Goal: Transaction & Acquisition: Purchase product/service

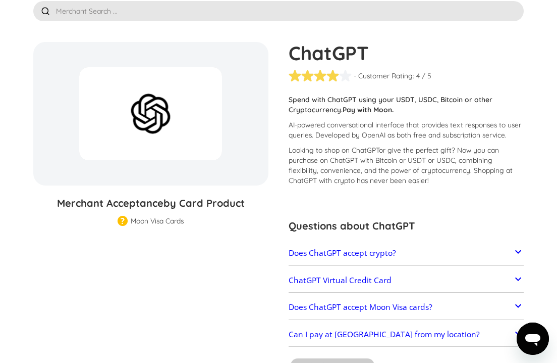
scroll to position [26, 0]
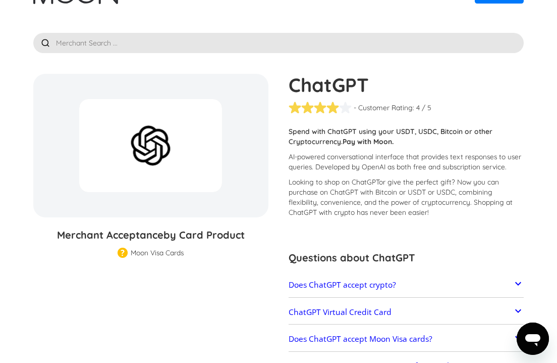
click at [175, 162] on div at bounding box center [150, 145] width 143 height 93
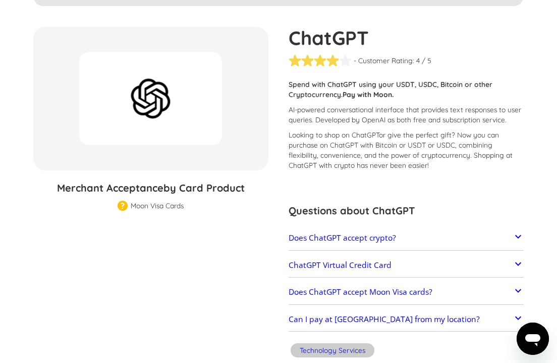
scroll to position [90, 0]
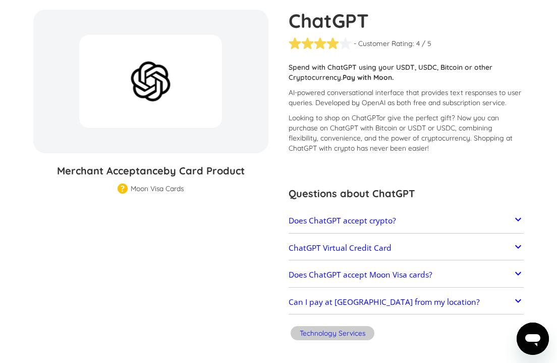
click at [521, 216] on icon at bounding box center [519, 219] width 12 height 12
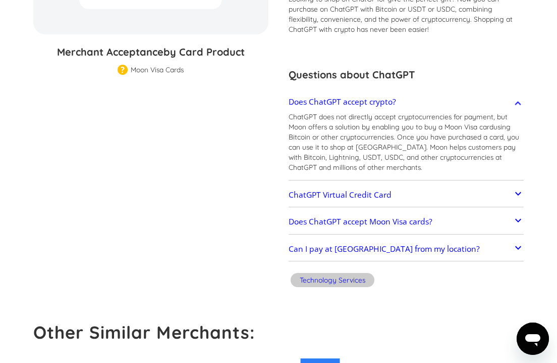
scroll to position [210, 0]
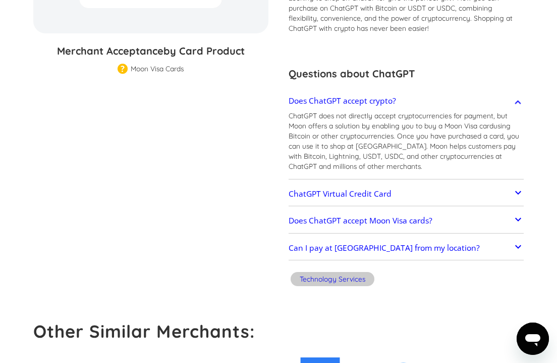
click at [504, 230] on link "Does ChatGPT accept Moon Visa cards?" at bounding box center [406, 221] width 235 height 20
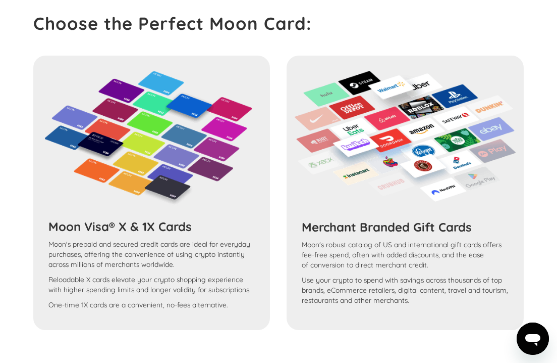
scroll to position [850, 0]
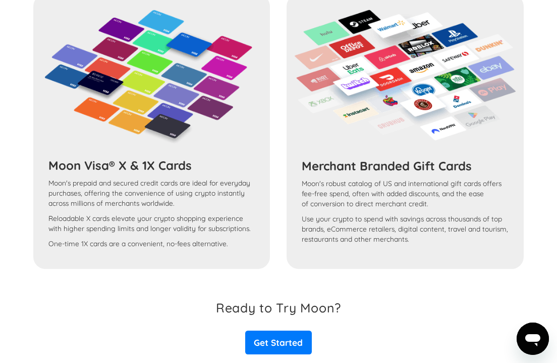
click at [169, 170] on div "Moon Visa® X & 1X Cards Moon's prepaid and secured credit cards are ideal for e…" at bounding box center [278, 131] width 491 height 274
click at [189, 139] on div "Moon Visa® X & 1X Cards Moon's prepaid and secured credit cards are ideal for e…" at bounding box center [278, 131] width 491 height 274
click at [180, 167] on div "Moon Visa® X & 1X Cards Moon's prepaid and secured credit cards are ideal for e…" at bounding box center [278, 131] width 491 height 274
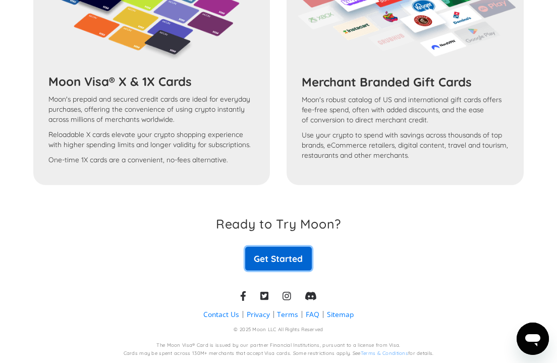
click at [277, 249] on link "Get Started" at bounding box center [278, 258] width 67 height 24
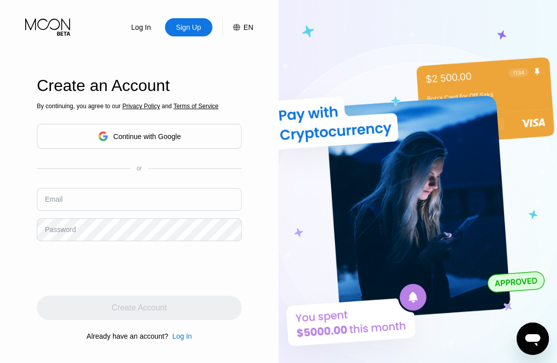
click at [184, 138] on div "Continue with Google" at bounding box center [139, 136] width 205 height 25
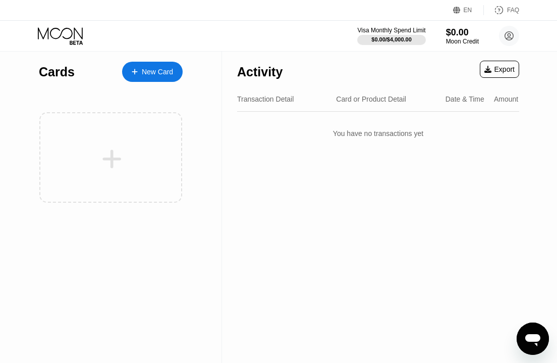
click at [165, 76] on div "New Card" at bounding box center [157, 72] width 31 height 9
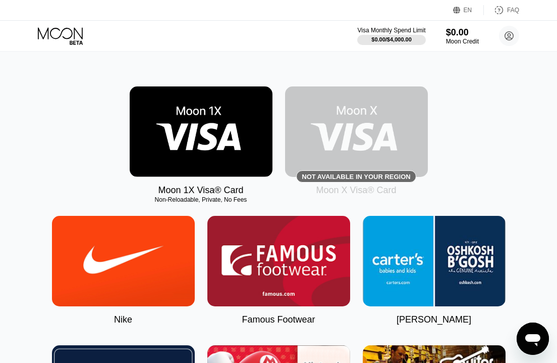
scroll to position [34, 0]
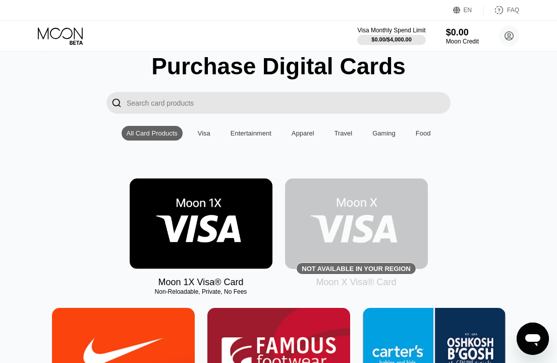
click at [189, 195] on img at bounding box center [201, 223] width 143 height 90
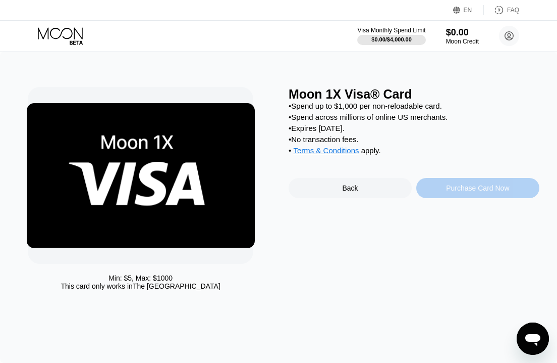
click at [455, 192] on div "Purchase Card Now" at bounding box center [477, 188] width 63 height 8
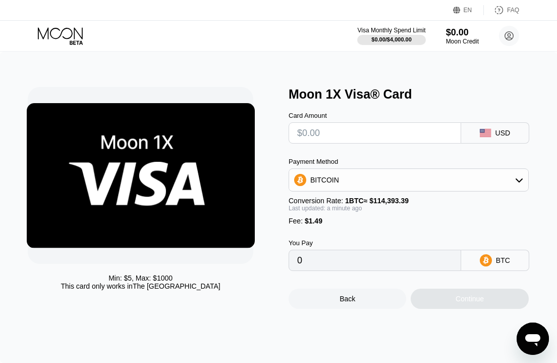
click at [421, 182] on div "BITCOIN" at bounding box center [408, 180] width 239 height 20
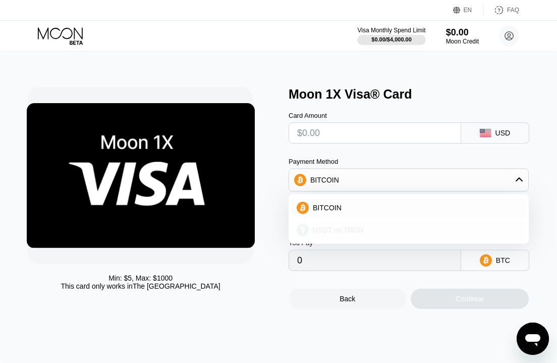
click at [359, 231] on span "USDT on TRON" at bounding box center [338, 230] width 51 height 8
type input "0.00"
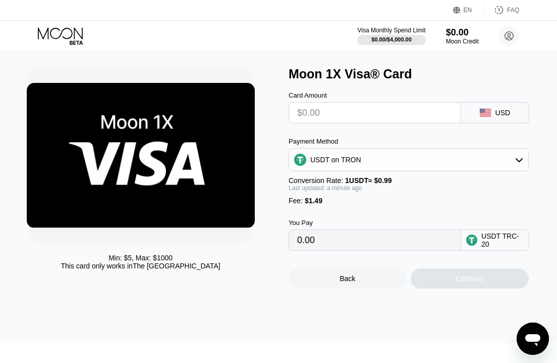
scroll to position [21, 0]
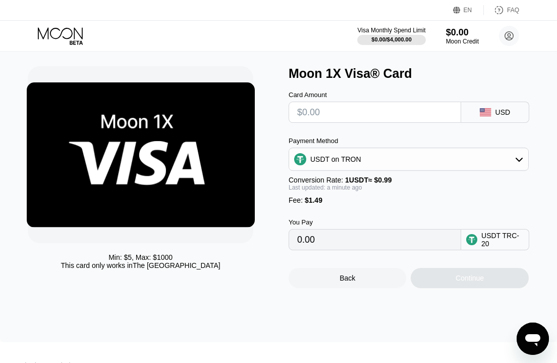
click at [382, 119] on input "text" at bounding box center [375, 112] width 156 height 20
click at [372, 247] on input "0.00" at bounding box center [375, 239] width 156 height 20
click at [371, 109] on input "text" at bounding box center [375, 112] width 156 height 20
type input "$1"
type input "2.52"
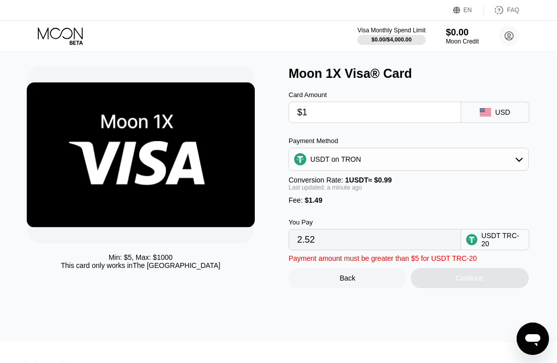
type input "$10"
type input "11.61"
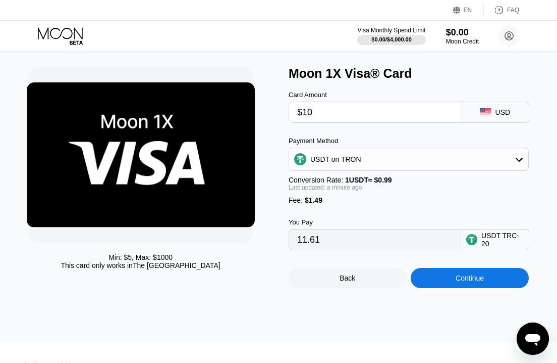
type input "$100"
type input "102.52"
type input "$10"
type input "11.61"
type input "$1"
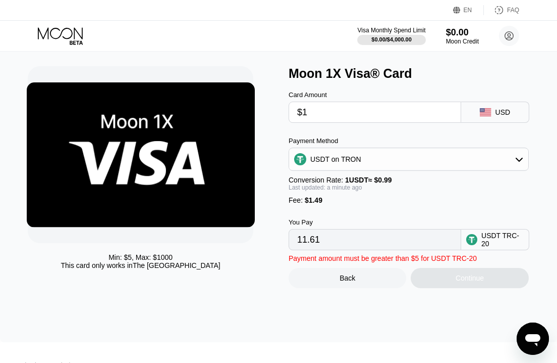
type input "2.52"
type input "0.00"
type input "$1"
type input "2.52"
type input "$15"
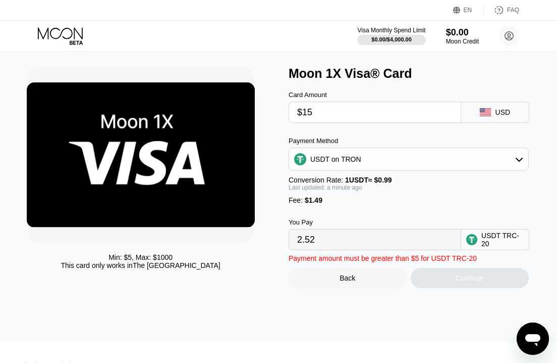
type input "16.66"
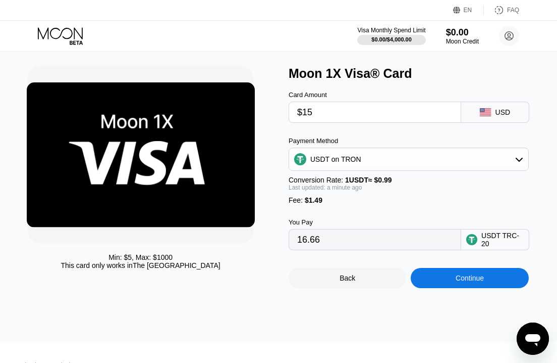
type input "$155"
type input "158.07"
type input "$1550"
type input "1567.16"
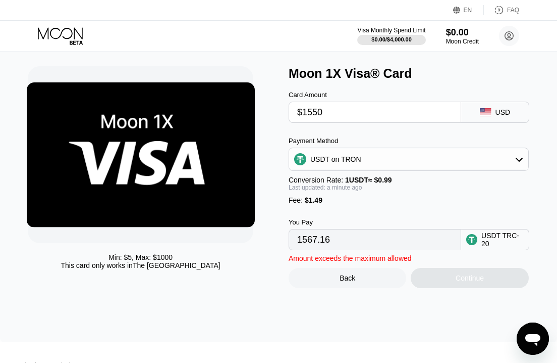
type input "$155"
type input "158.07"
type input "$15"
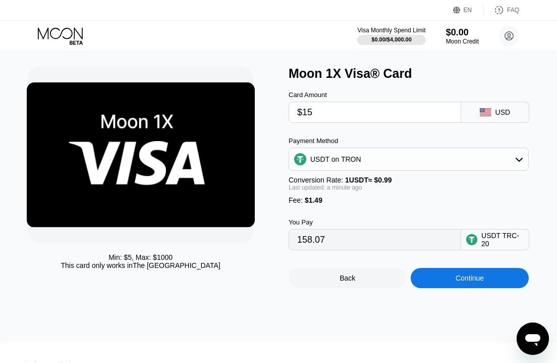
type input "16.66"
type input "$1"
type input "2.52"
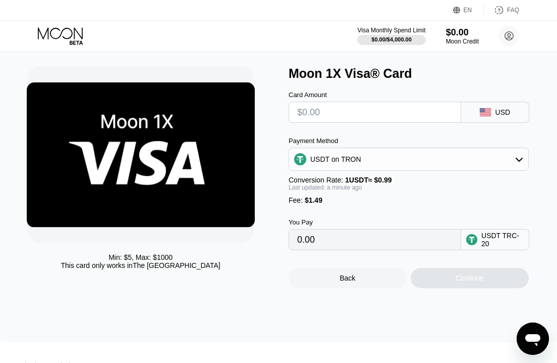
click at [239, 292] on div "Min: $ 5 , Max: $ 1000 This card only works in The United States Moon 1X Visa® …" at bounding box center [278, 186] width 557 height 311
click at [360, 157] on div "USDT on TRON" at bounding box center [336, 159] width 51 height 8
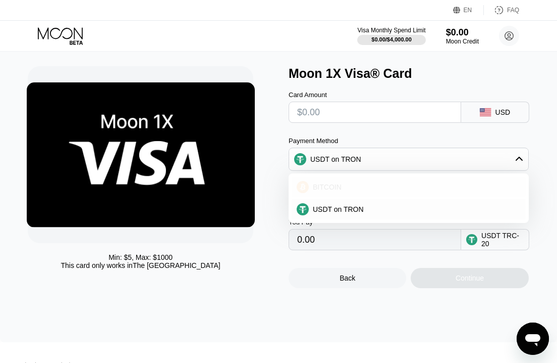
click at [349, 183] on div "BITCOIN" at bounding box center [415, 187] width 212 height 8
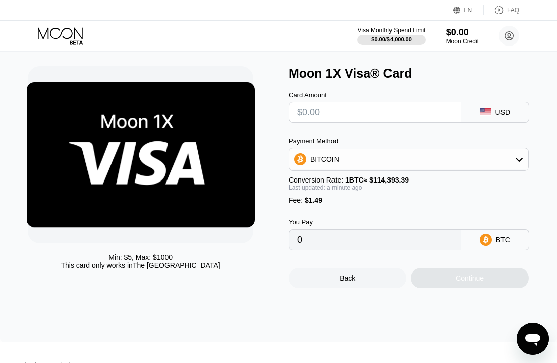
click at [367, 161] on div "BITCOIN" at bounding box center [408, 159] width 239 height 20
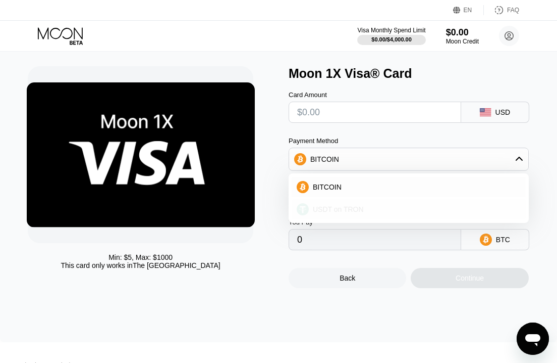
click at [336, 208] on span "USDT on TRON" at bounding box center [338, 209] width 51 height 8
type input "0.00"
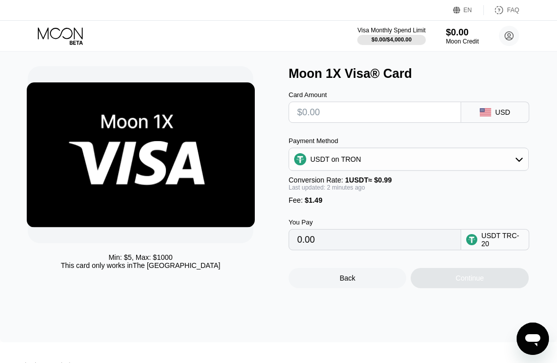
click at [384, 243] on input "0.00" at bounding box center [375, 239] width 156 height 20
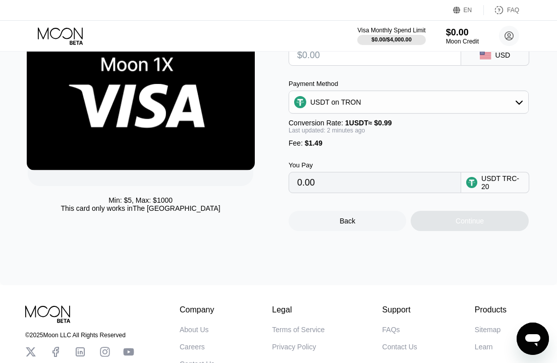
scroll to position [33, 0]
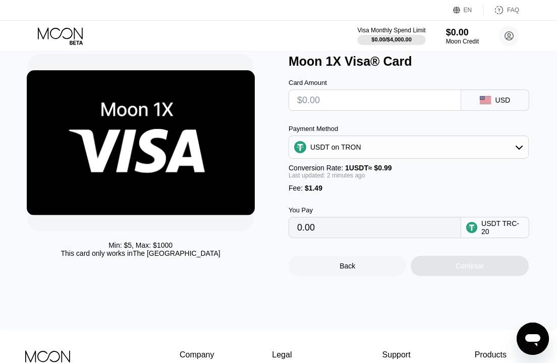
click at [407, 220] on input "0.00" at bounding box center [375, 227] width 156 height 20
click at [403, 110] on input "text" at bounding box center [375, 100] width 156 height 20
type input "$1"
type input "2.52"
type input "$10"
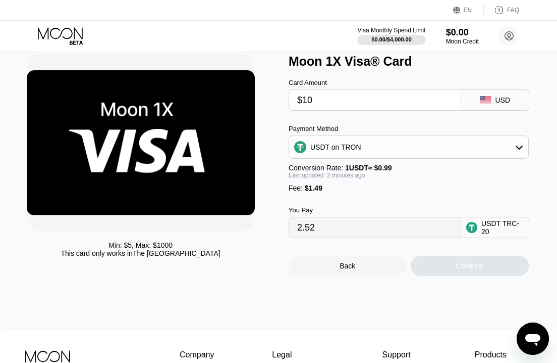
type input "11.61"
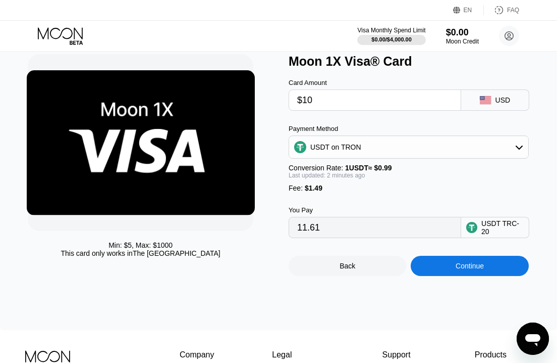
type input "$100"
type input "102.52"
type input "$100"
click at [459, 272] on div "Continue" at bounding box center [470, 265] width 118 height 20
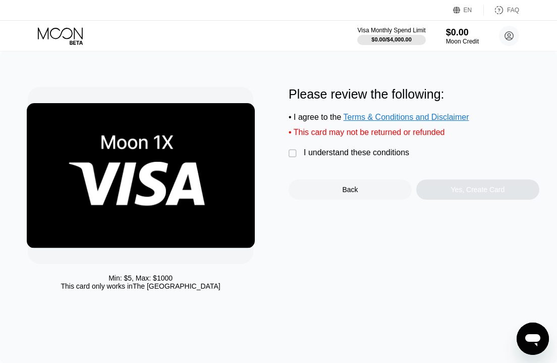
click at [373, 153] on div "I understand these conditions" at bounding box center [357, 152] width 106 height 9
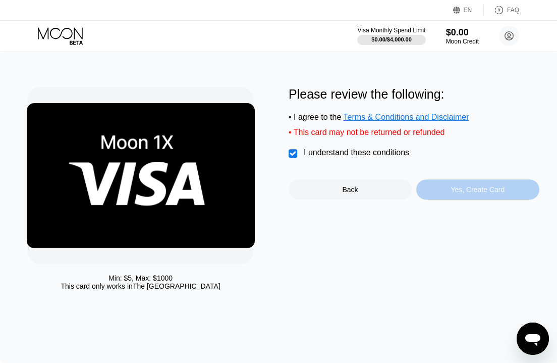
click at [443, 187] on div "Yes, Create Card" at bounding box center [478, 189] width 123 height 20
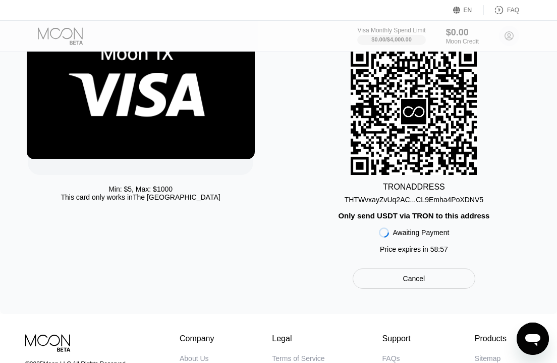
scroll to position [91, 0]
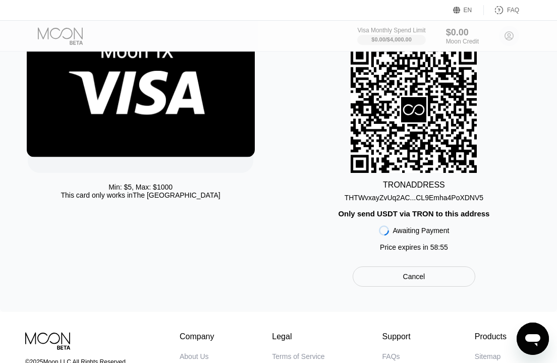
click at [443, 278] on div "Cancel" at bounding box center [414, 276] width 123 height 20
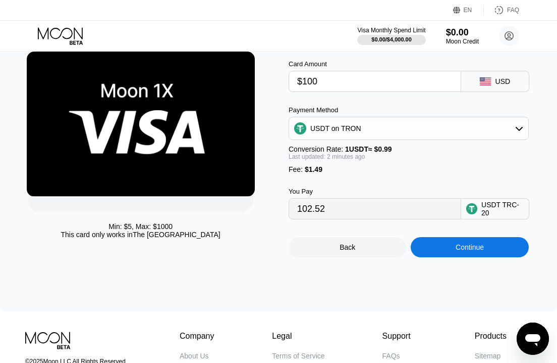
scroll to position [27, 0]
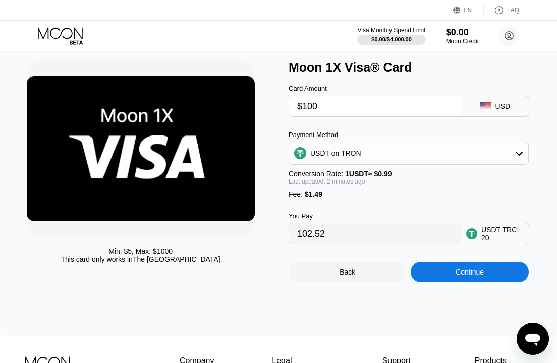
click at [357, 272] on div "Back" at bounding box center [348, 272] width 118 height 20
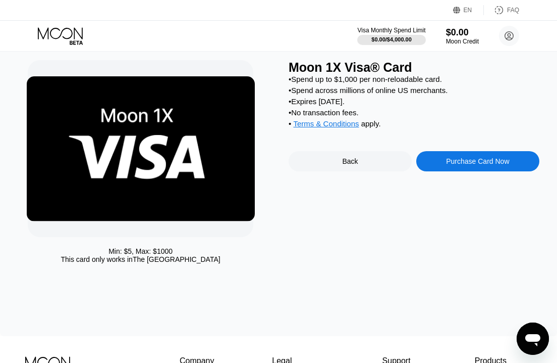
click at [372, 166] on div "Back" at bounding box center [350, 161] width 123 height 20
